Goal: Task Accomplishment & Management: Manage account settings

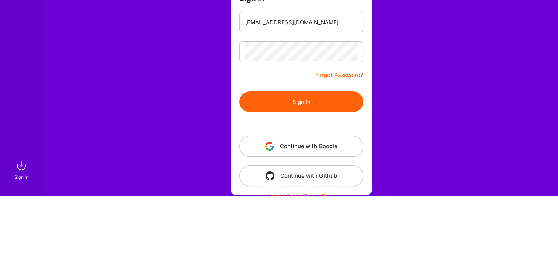
click at [320, 183] on button "Sign In" at bounding box center [301, 178] width 124 height 21
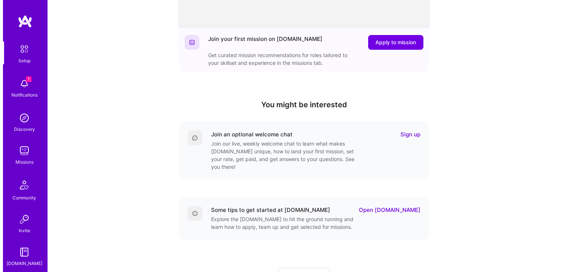
scroll to position [174, 0]
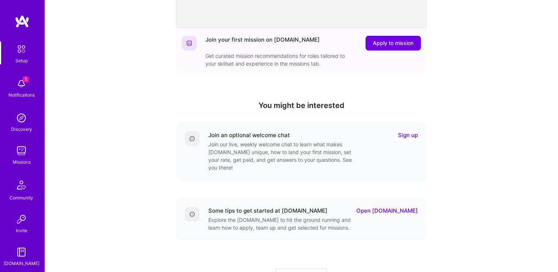
click at [28, 91] on div "Notifications" at bounding box center [21, 95] width 26 height 8
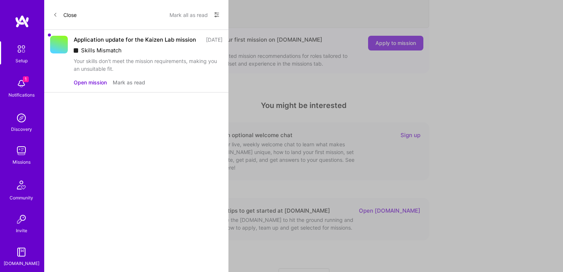
click at [24, 156] on img at bounding box center [21, 150] width 15 height 15
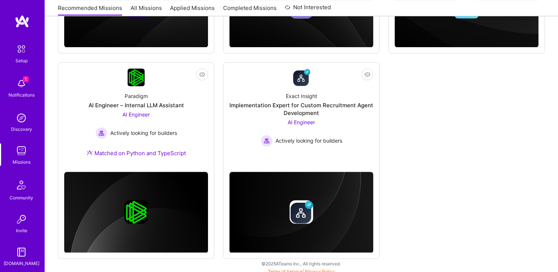
scroll to position [241, 0]
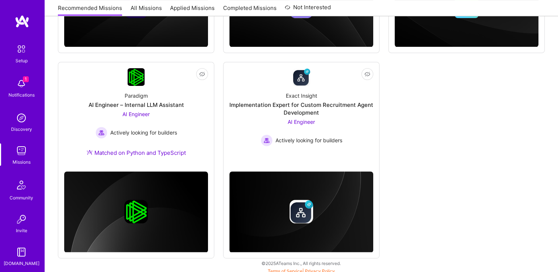
click at [176, 156] on div "Matched on Python and TypeScript" at bounding box center [136, 153] width 99 height 8
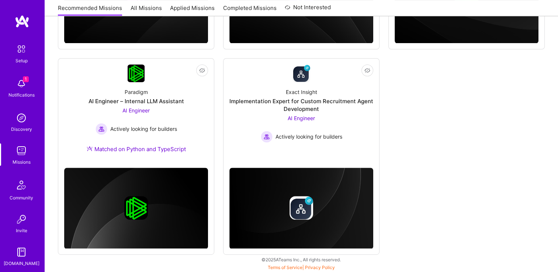
click at [352, 93] on div "Exact Insight Implementation Expert for Custom Recruitment Agent Development AI…" at bounding box center [301, 112] width 144 height 60
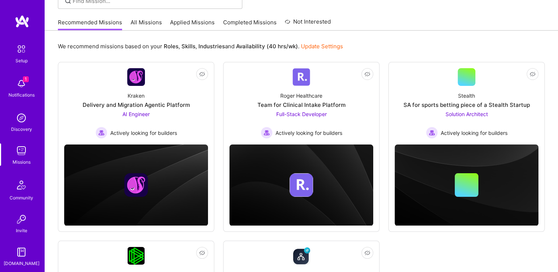
scroll to position [62, 0]
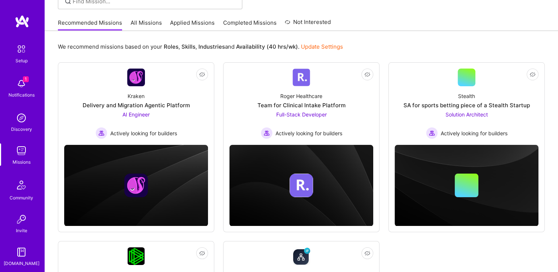
click at [479, 113] on span "Solution Architect" at bounding box center [466, 114] width 42 height 6
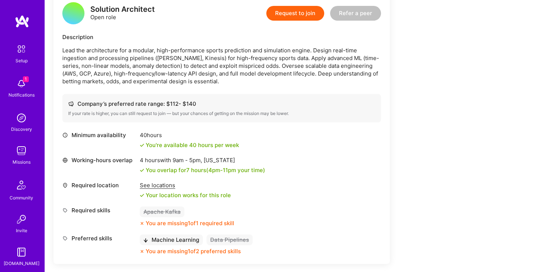
scroll to position [195, 0]
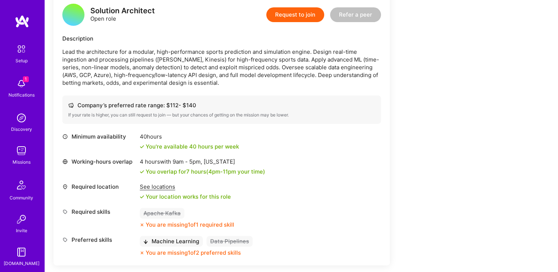
click at [20, 54] on img at bounding box center [21, 48] width 15 height 15
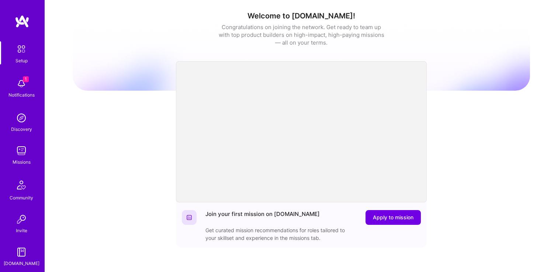
click at [22, 53] on img at bounding box center [21, 48] width 15 height 15
click at [16, 91] on img at bounding box center [21, 83] width 15 height 15
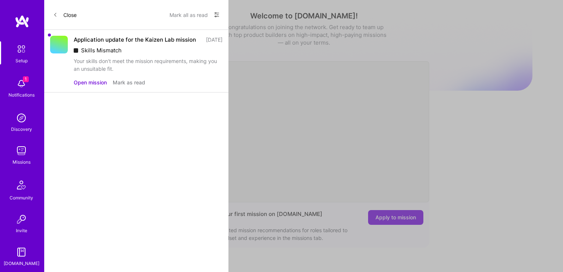
click at [15, 123] on img at bounding box center [21, 118] width 15 height 15
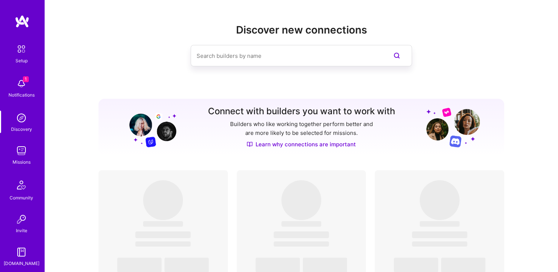
click at [20, 158] on div "Missions" at bounding box center [22, 162] width 18 height 8
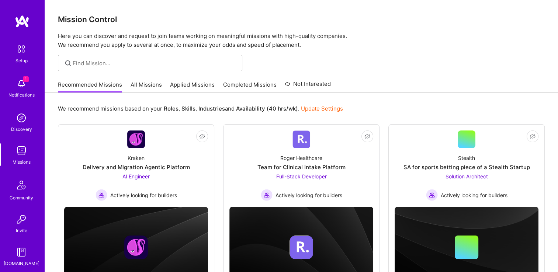
click at [332, 109] on link "Update Settings" at bounding box center [322, 108] width 42 height 7
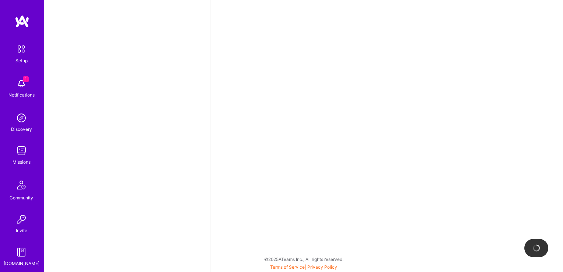
select select "US"
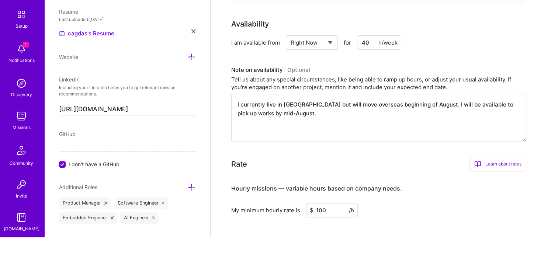
scroll to position [158, 0]
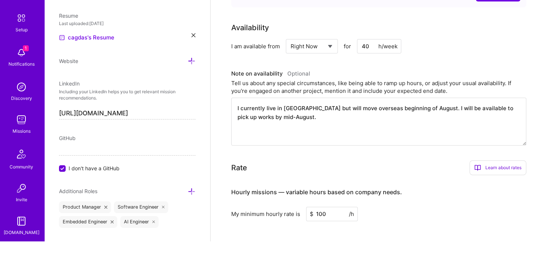
click at [332, 80] on select "Select... Right Now Future Date Not Available" at bounding box center [311, 77] width 42 height 19
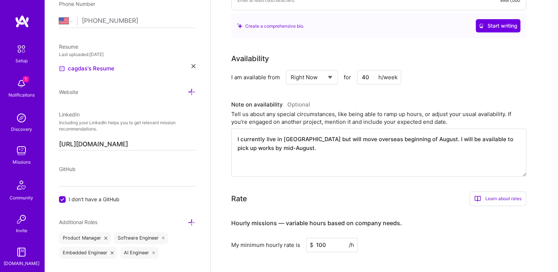
select select "Future Date"
click at [290, 68] on select "Select... Right Now Future Date Not Available" at bounding box center [311, 77] width 42 height 19
click at [384, 78] on input "[DATE]" at bounding box center [375, 77] width 36 height 14
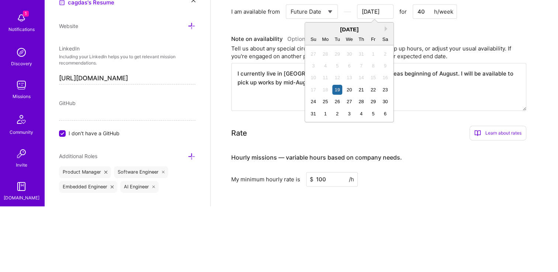
click at [325, 179] on div "1" at bounding box center [325, 179] width 10 height 10
type input "[DATE]"
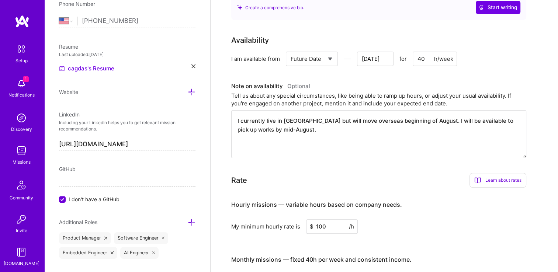
scroll to position [177, 0]
click at [284, 130] on textarea "I currently live in [GEOGRAPHIC_DATA] but will move overseas beginning of Augus…" at bounding box center [378, 133] width 295 height 48
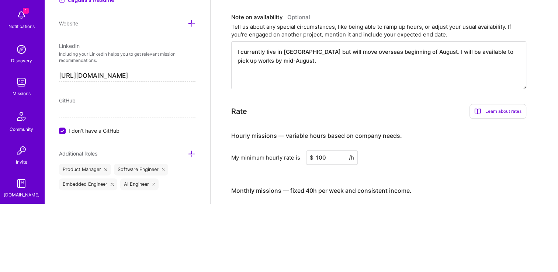
scroll to position [0, 0]
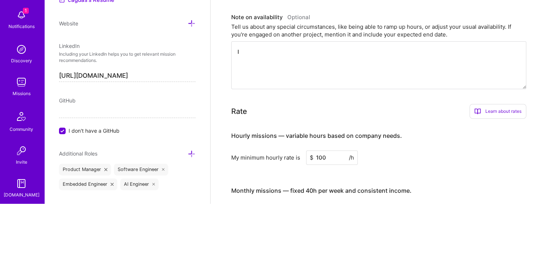
type textarea "I"
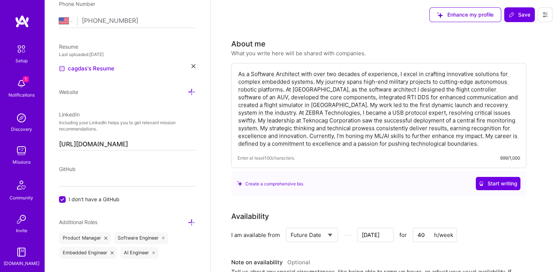
type textarea "I will be fully available for fulltime starting September."
click at [520, 18] on span "Save" at bounding box center [519, 14] width 22 height 7
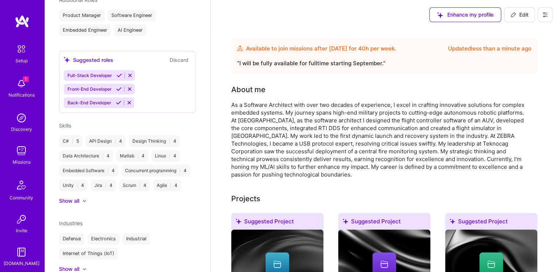
scroll to position [203, 0]
